Goal: Navigation & Orientation: Find specific page/section

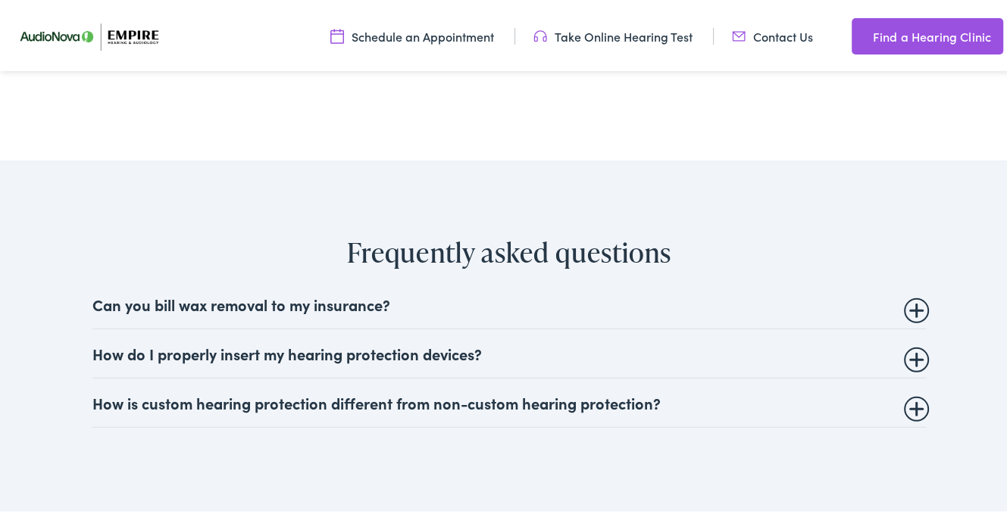
scroll to position [3637, 0]
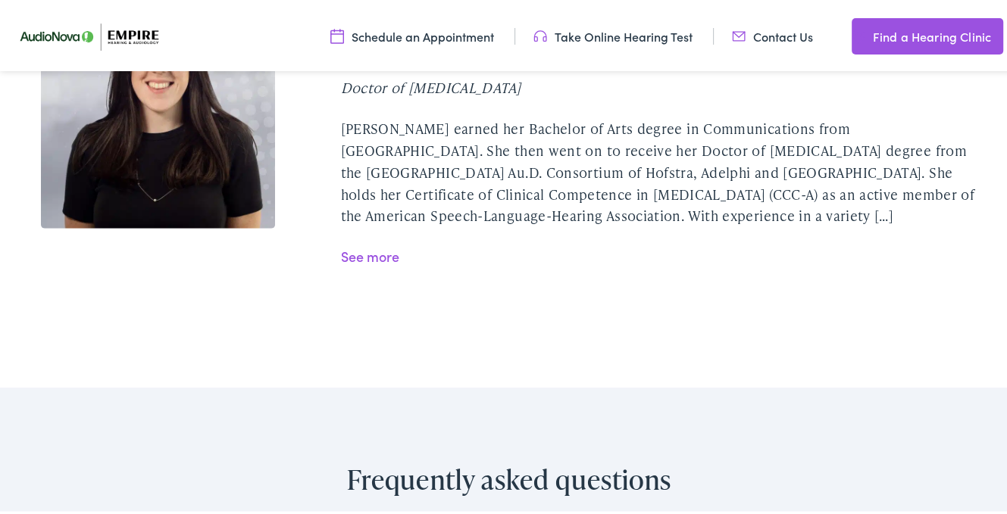
click at [359, 244] on link "See more" at bounding box center [369, 253] width 58 height 19
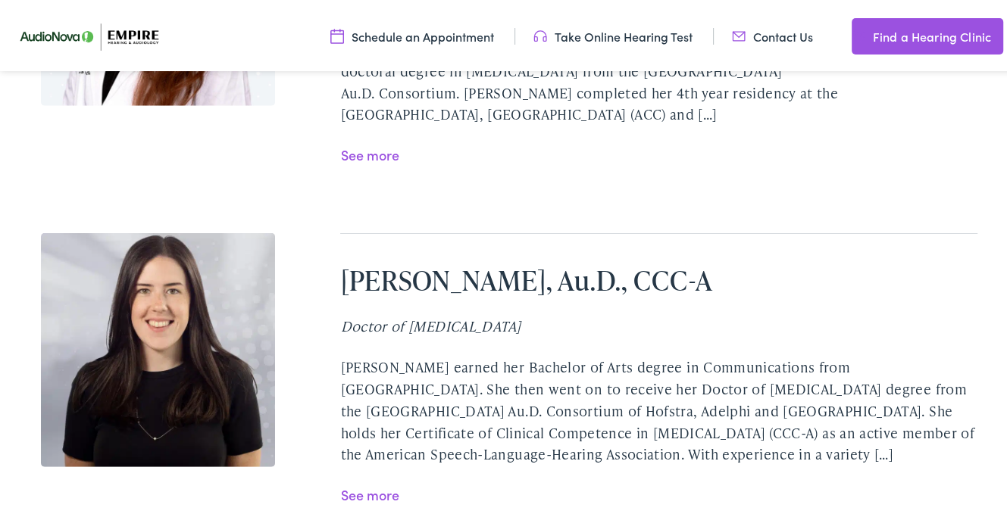
scroll to position [3182, 0]
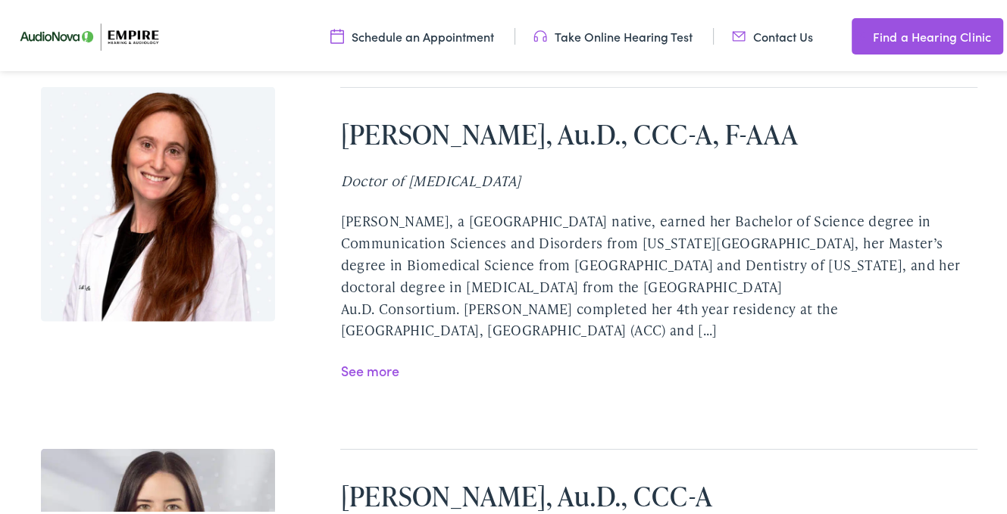
click at [350, 358] on link "See more" at bounding box center [369, 367] width 58 height 19
